Goal: Find specific page/section: Find specific page/section

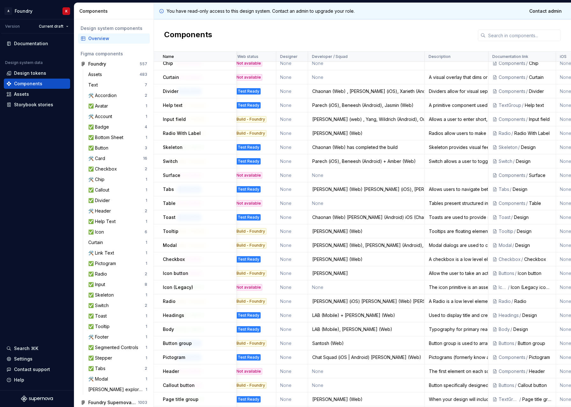
scroll to position [89, 0]
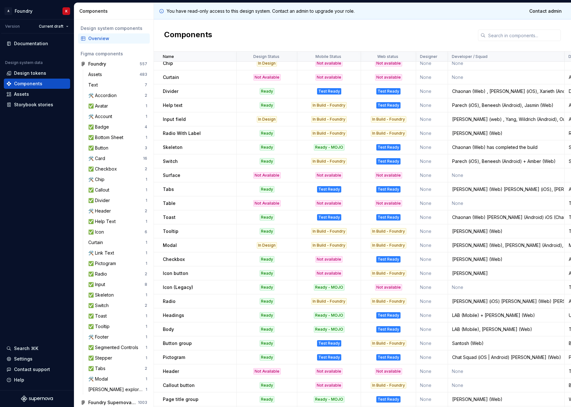
click at [289, 56] on div "Design Status" at bounding box center [266, 56] width 53 height 5
click at [273, 55] on p "Design Status" at bounding box center [266, 56] width 26 height 5
click at [275, 55] on p "Design Status" at bounding box center [266, 56] width 26 height 5
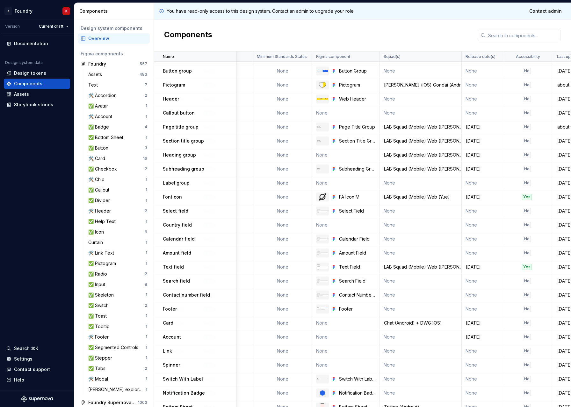
scroll to position [362, 585]
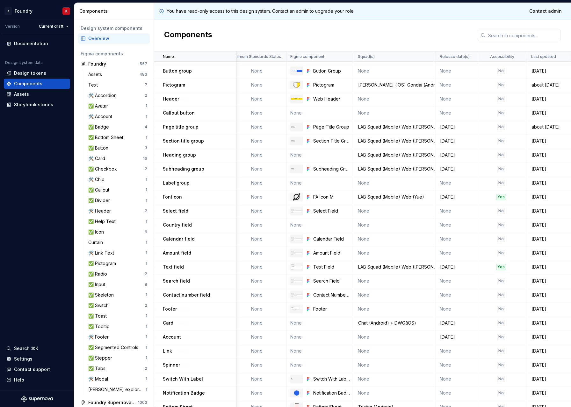
click at [380, 266] on div "LAB Squad (Mobile) Web (Leo)" at bounding box center [394, 267] width 81 height 6
click at [183, 184] on p "Label group" at bounding box center [176, 183] width 27 height 6
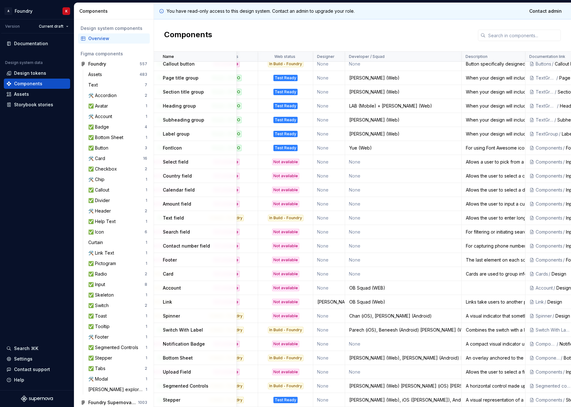
scroll to position [0, 103]
